Goal: Task Accomplishment & Management: Manage account settings

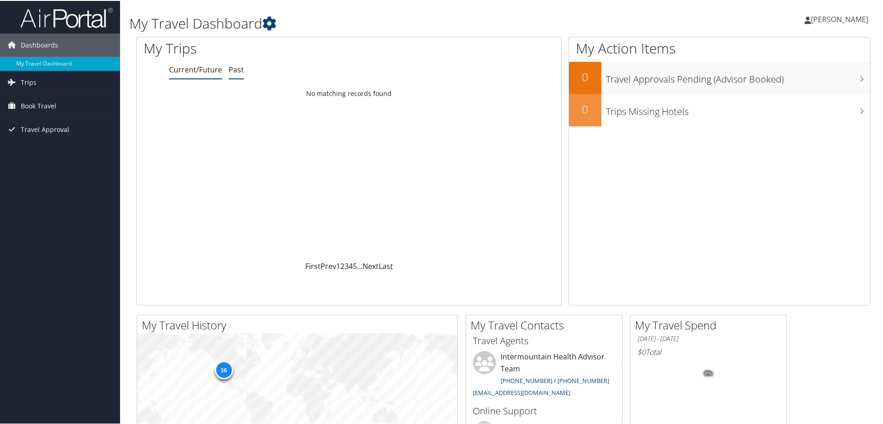
click at [237, 68] on link "Past" at bounding box center [236, 69] width 15 height 10
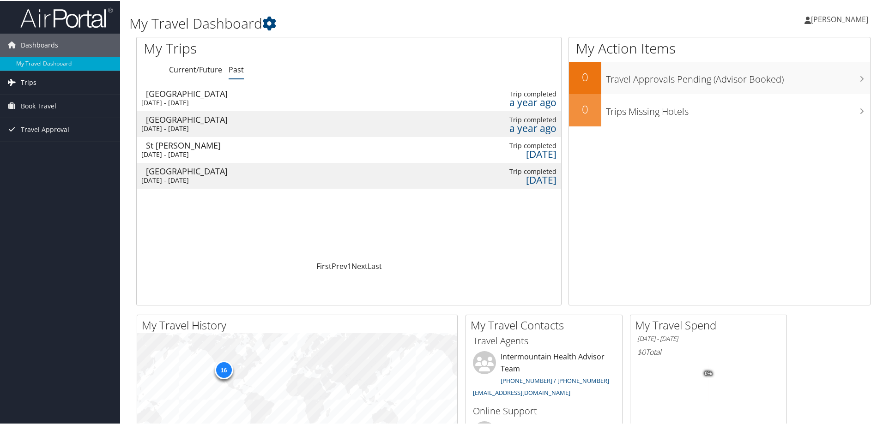
click at [26, 79] on span "Trips" at bounding box center [29, 81] width 16 height 23
click at [36, 114] on link "Past Trips" at bounding box center [60, 114] width 120 height 14
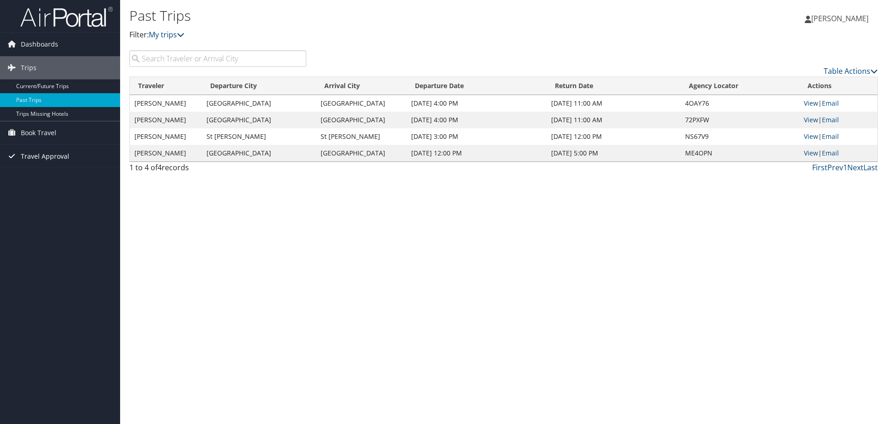
click at [42, 160] on span "Travel Approval" at bounding box center [45, 156] width 48 height 23
click at [55, 189] on link "Approved Trips" at bounding box center [60, 189] width 120 height 14
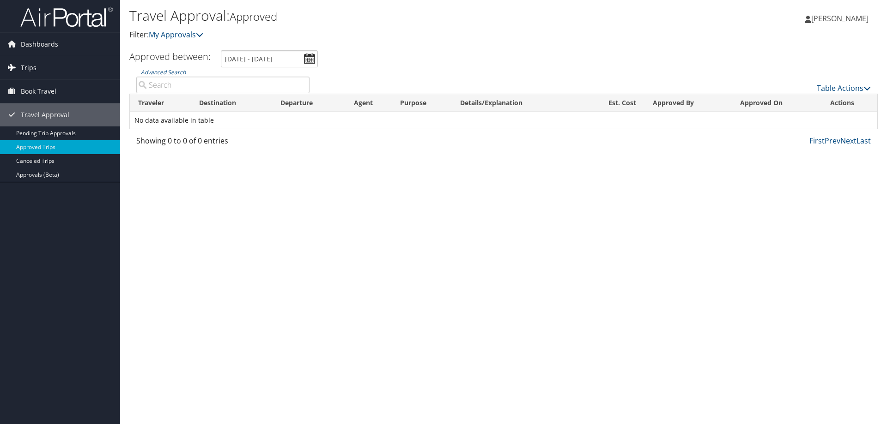
click at [29, 70] on span "Trips" at bounding box center [29, 67] width 16 height 23
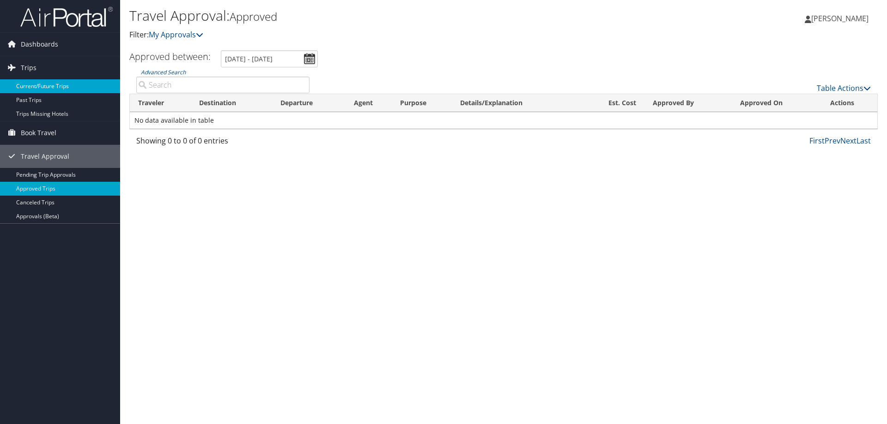
click at [27, 86] on link "Current/Future Trips" at bounding box center [60, 86] width 120 height 14
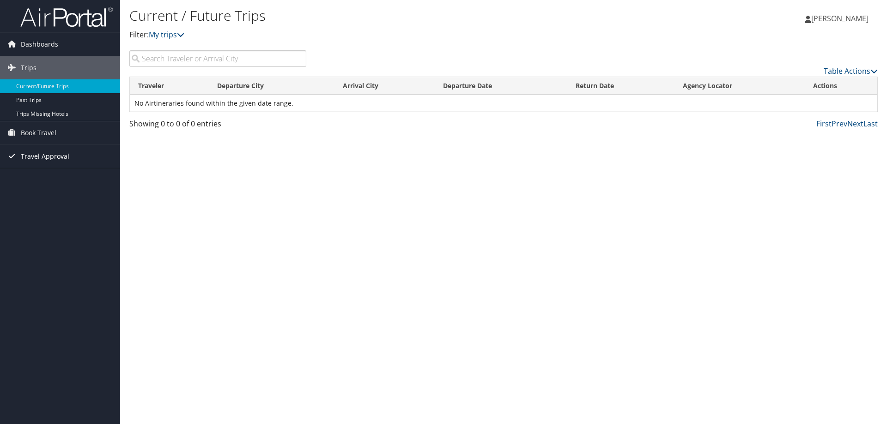
click at [63, 157] on span "Travel Approval" at bounding box center [45, 156] width 48 height 23
click at [49, 188] on link "Approved Trips" at bounding box center [60, 189] width 120 height 14
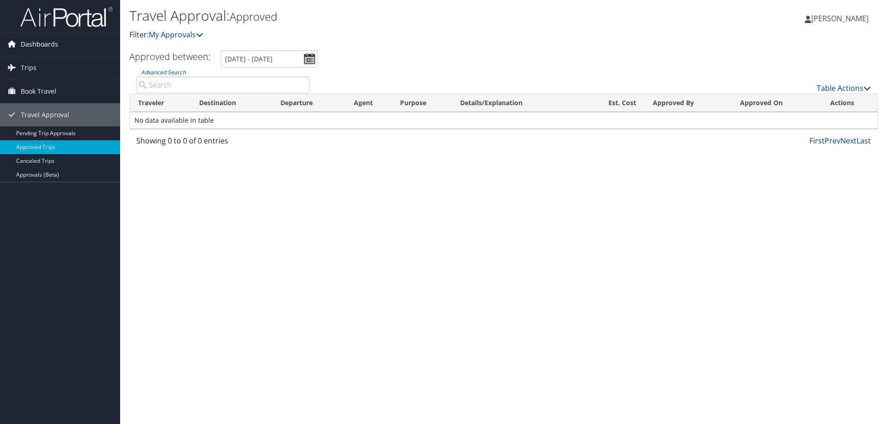
click at [41, 43] on span "Dashboards" at bounding box center [39, 44] width 37 height 23
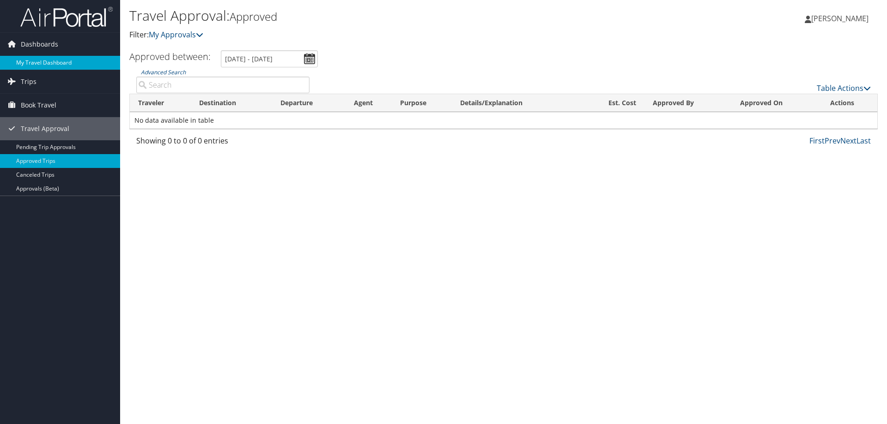
click at [24, 64] on link "My Travel Dashboard" at bounding box center [60, 63] width 120 height 14
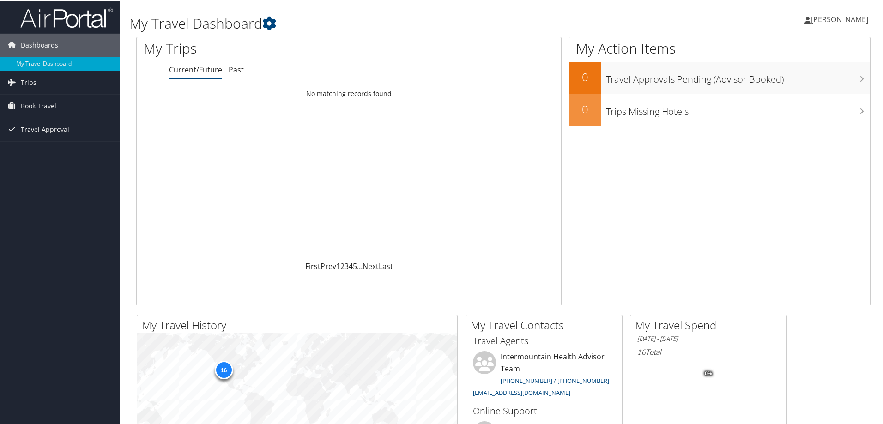
click at [811, 19] on icon at bounding box center [807, 19] width 6 height 7
click at [785, 52] on link "My Settings" at bounding box center [814, 51] width 103 height 16
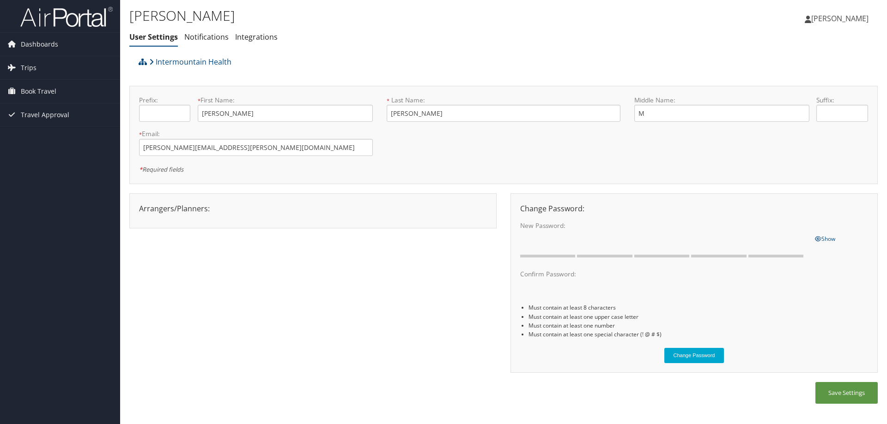
click at [811, 17] on icon at bounding box center [807, 19] width 6 height 7
click at [784, 77] on link "View Travel Profile" at bounding box center [816, 82] width 103 height 16
click at [36, 42] on span "Dashboards" at bounding box center [39, 44] width 37 height 23
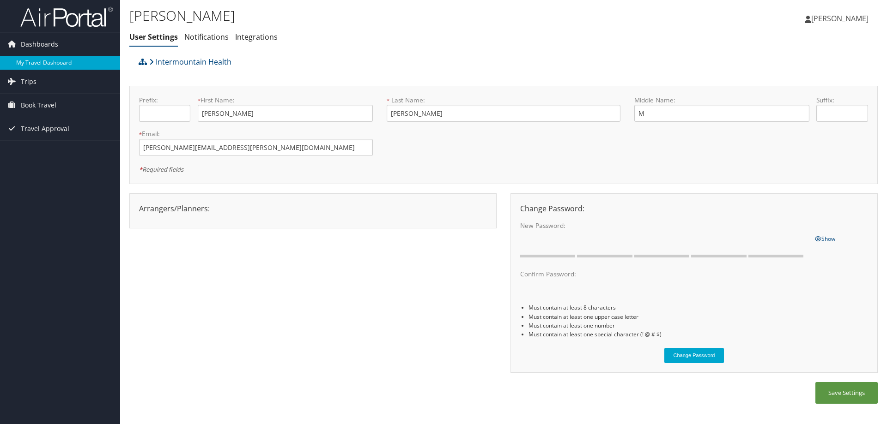
click at [44, 65] on link "My Travel Dashboard" at bounding box center [60, 63] width 120 height 14
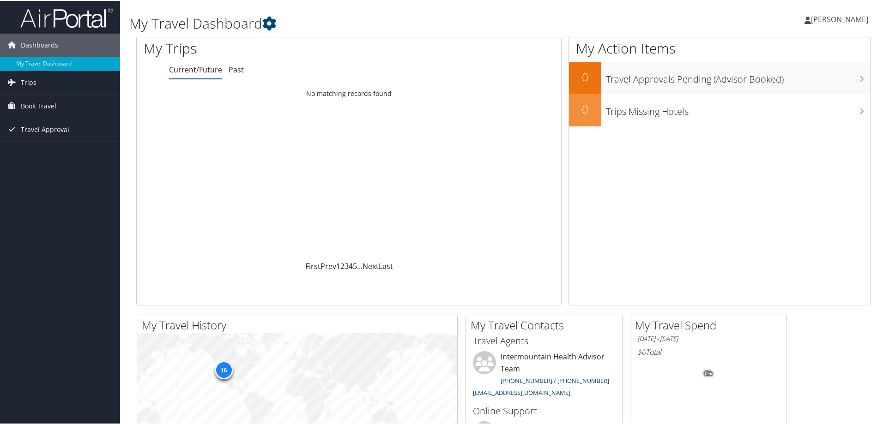
click at [811, 19] on icon at bounding box center [807, 19] width 6 height 7
click at [779, 48] on link "My Settings" at bounding box center [814, 51] width 103 height 16
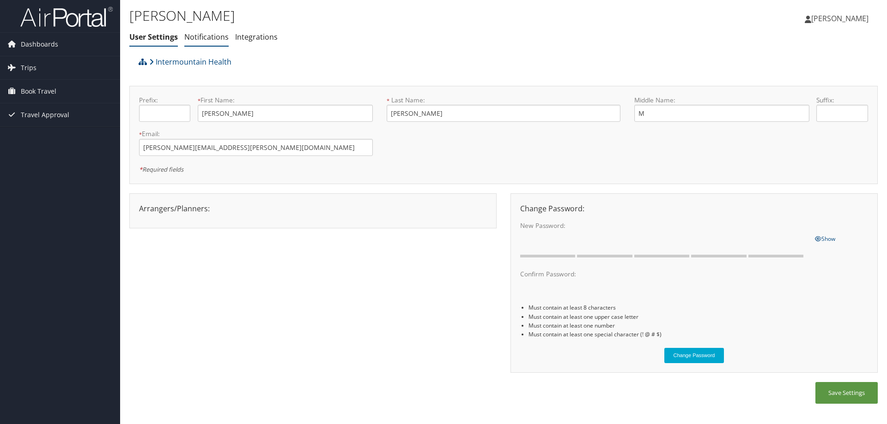
click at [213, 36] on link "Notifications" at bounding box center [206, 37] width 44 height 10
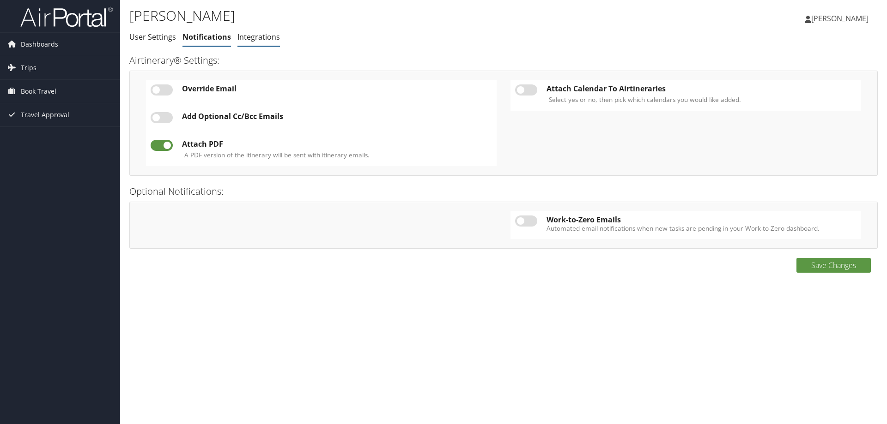
click at [254, 35] on link "Integrations" at bounding box center [258, 37] width 42 height 10
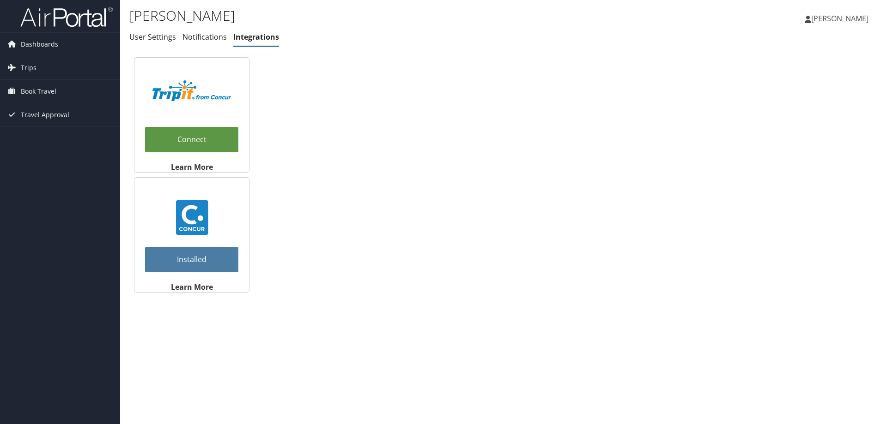
click at [811, 20] on icon at bounding box center [807, 19] width 6 height 7
click at [802, 53] on link "My Settings" at bounding box center [816, 51] width 103 height 16
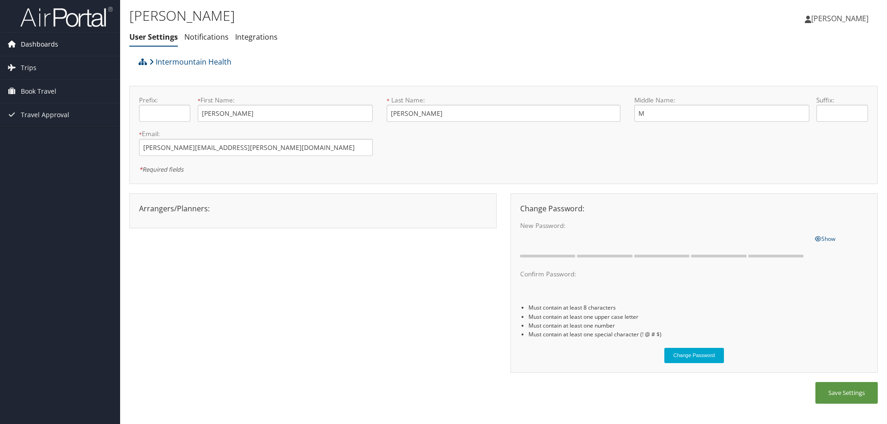
click at [33, 44] on span "Dashboards" at bounding box center [39, 44] width 37 height 23
click at [268, 36] on link "Integrations" at bounding box center [256, 37] width 42 height 10
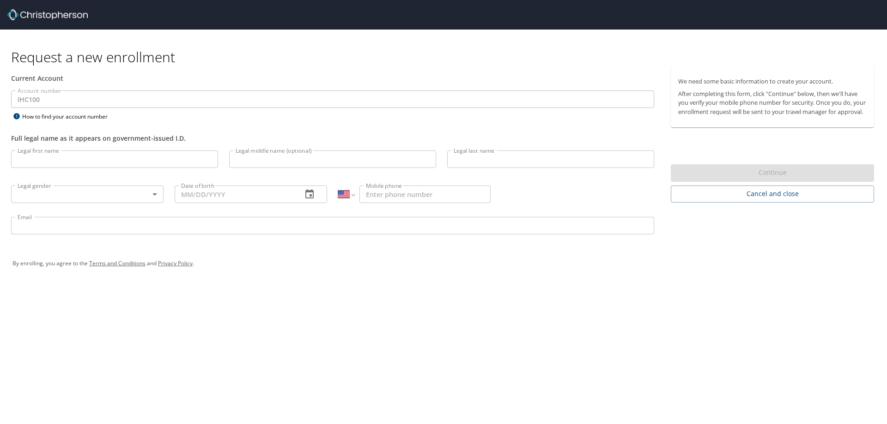
select select "US"
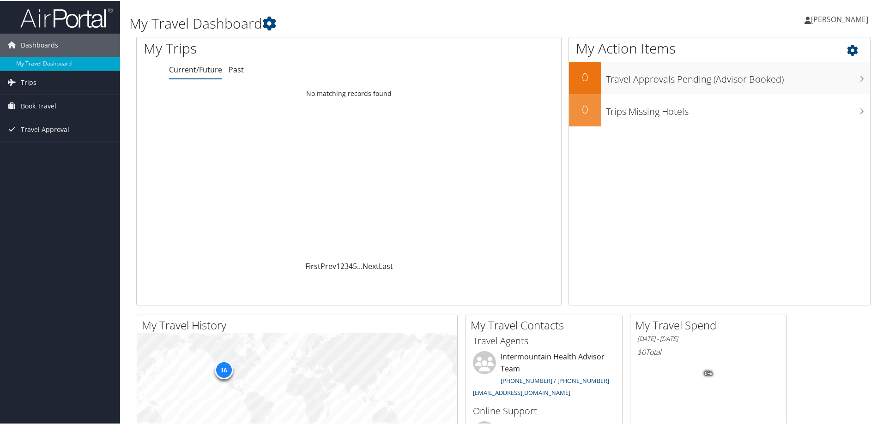
click at [847, 49] on icon at bounding box center [860, 47] width 27 height 16
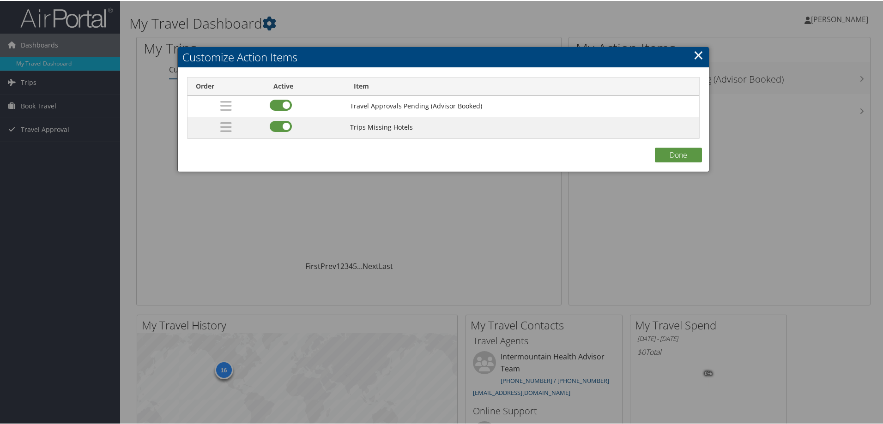
click at [696, 54] on link "×" at bounding box center [698, 54] width 11 height 18
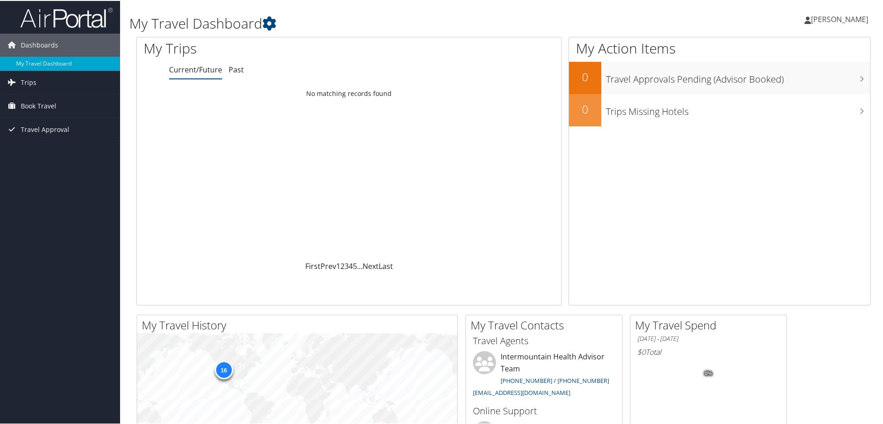
click at [177, 24] on h1 "My Travel Dashboard" at bounding box center [378, 22] width 499 height 19
click at [811, 18] on icon at bounding box center [807, 19] width 6 height 7
click at [783, 51] on link "My Settings" at bounding box center [814, 51] width 103 height 16
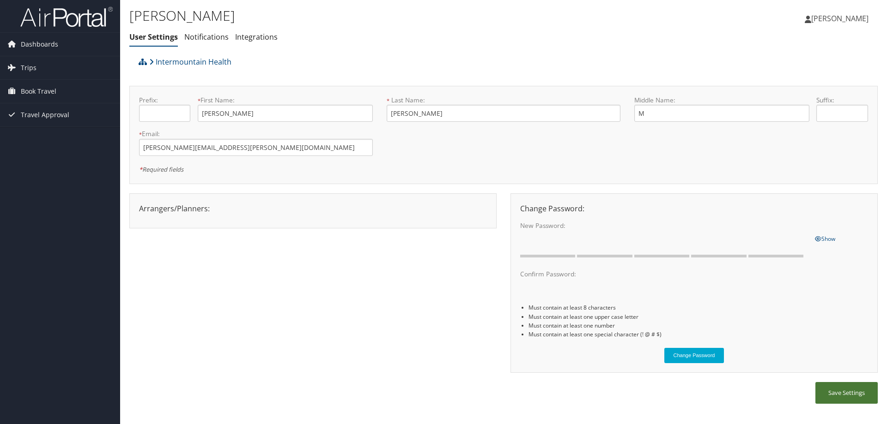
click at [837, 393] on button "Save Settings" at bounding box center [846, 393] width 62 height 22
click at [811, 19] on icon at bounding box center [807, 19] width 6 height 7
click at [810, 69] on link "Travel Agency Contacts" at bounding box center [816, 67] width 103 height 16
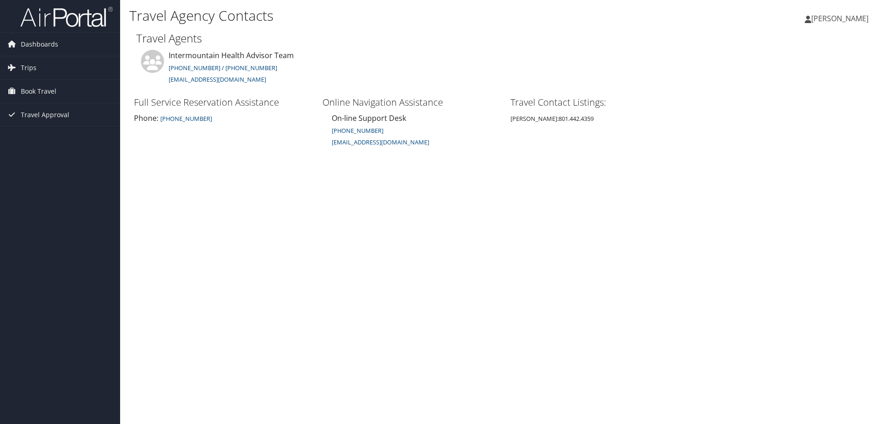
click at [835, 17] on span "[PERSON_NAME]" at bounding box center [839, 18] width 57 height 10
click at [808, 84] on link "View Travel Profile" at bounding box center [816, 82] width 103 height 16
